Goal: Information Seeking & Learning: Learn about a topic

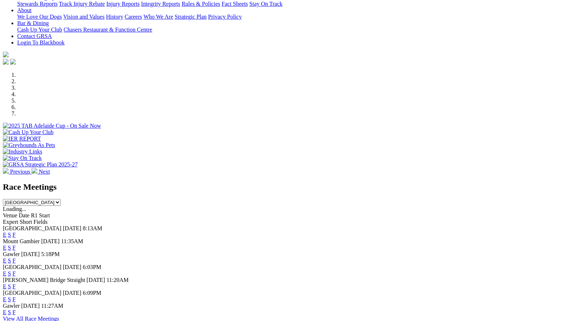
scroll to position [155, 0]
click at [16, 270] on link "F" at bounding box center [14, 273] width 3 height 6
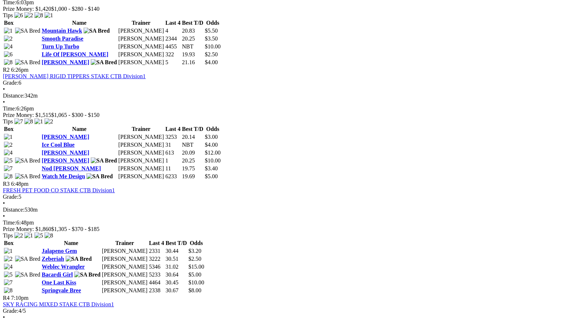
scroll to position [408, 0]
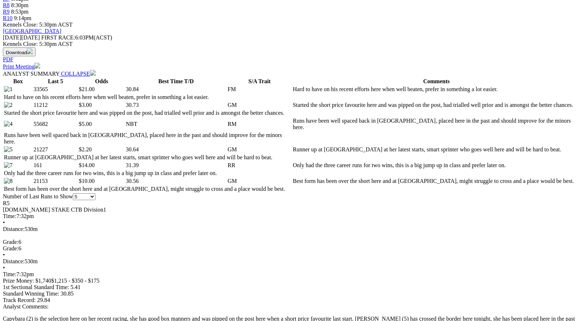
scroll to position [298, 0]
drag, startPoint x: 373, startPoint y: 23, endPoint x: 346, endPoint y: 35, distance: 29.8
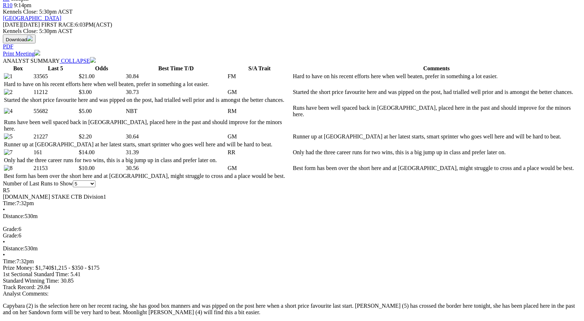
scroll to position [313, 0]
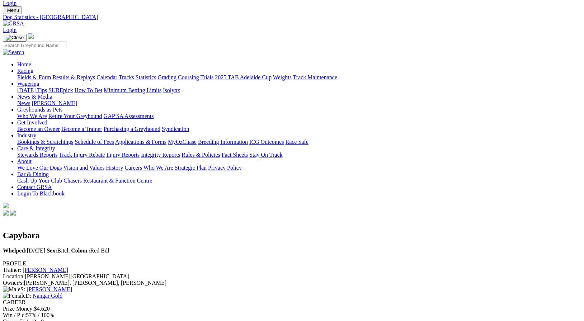
scroll to position [16, 0]
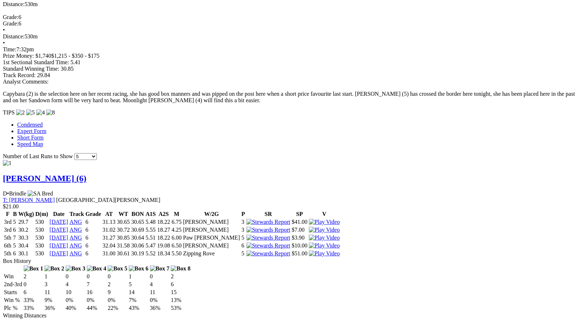
scroll to position [523, 0]
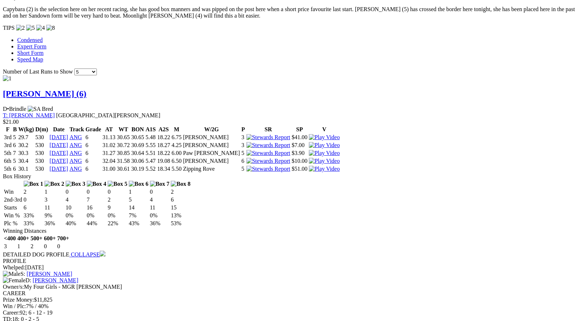
scroll to position [608, 0]
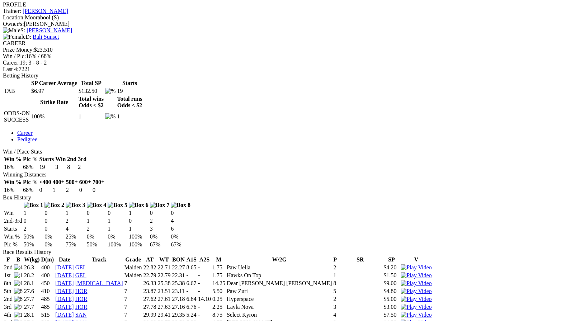
scroll to position [276, 0]
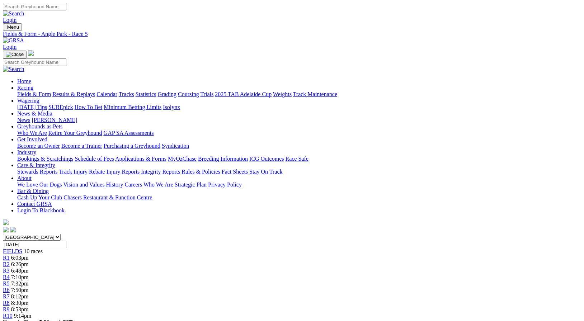
scroll to position [608, 0]
click at [47, 130] on link "Who We Are" at bounding box center [32, 133] width 30 height 6
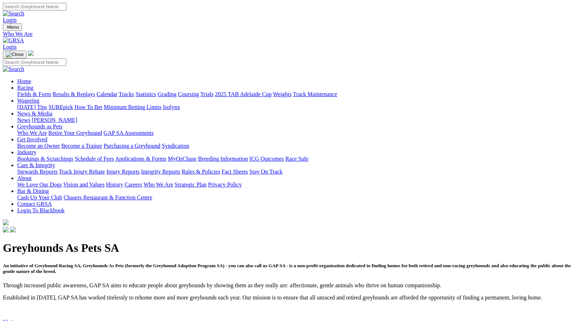
scroll to position [0, 0]
click at [52, 110] on link "News & Media" at bounding box center [34, 113] width 35 height 6
click at [30, 116] on link "News" at bounding box center [23, 119] width 13 height 6
